Goal: Find specific page/section: Find specific page/section

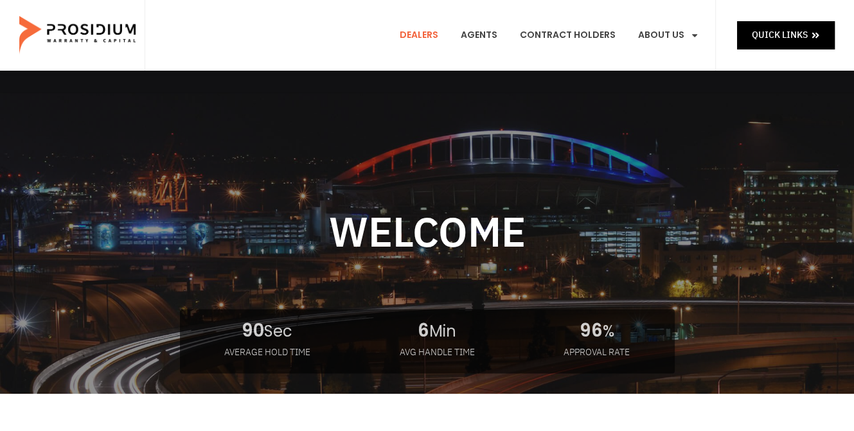
click at [438, 37] on link "Dealers" at bounding box center [419, 36] width 58 height 48
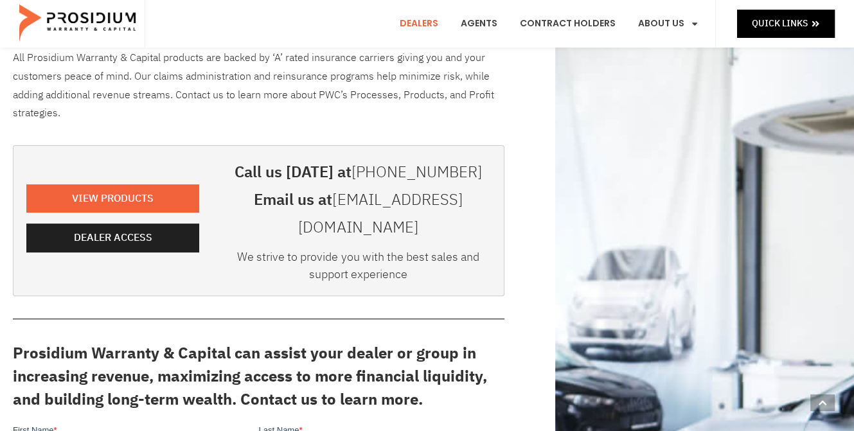
scroll to position [257, 0]
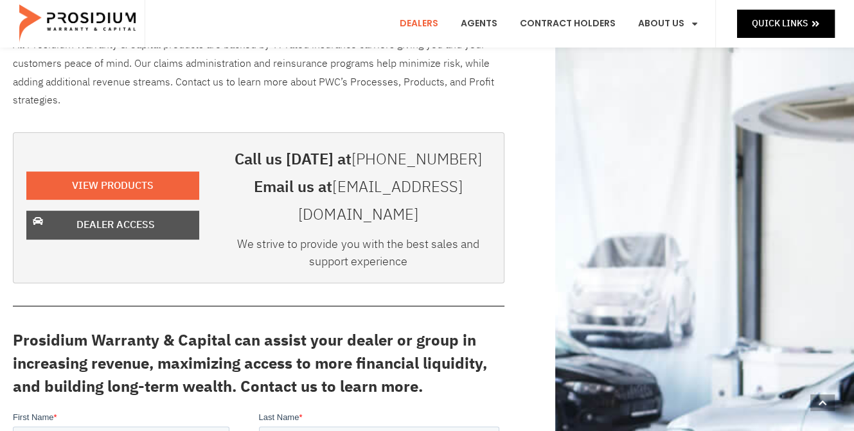
click at [124, 216] on span "Dealer Access" at bounding box center [115, 225] width 78 height 19
